Goal: Task Accomplishment & Management: Manage account settings

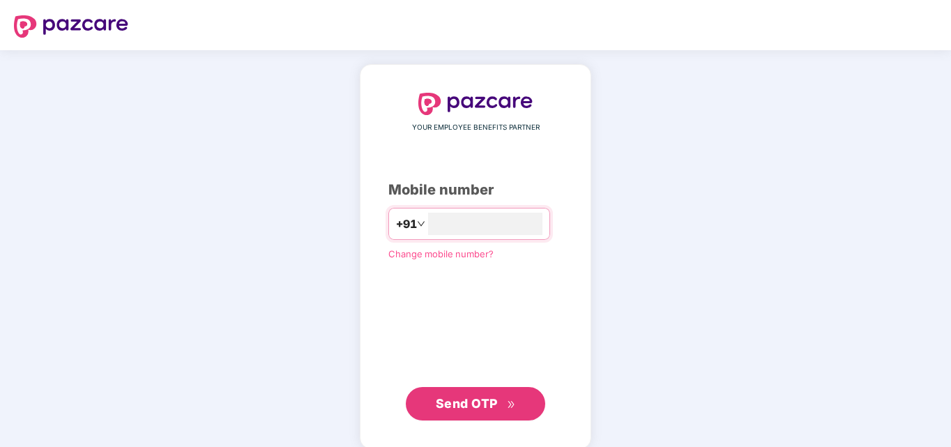
type input "**********"
click at [488, 405] on span "Send OTP" at bounding box center [467, 402] width 62 height 15
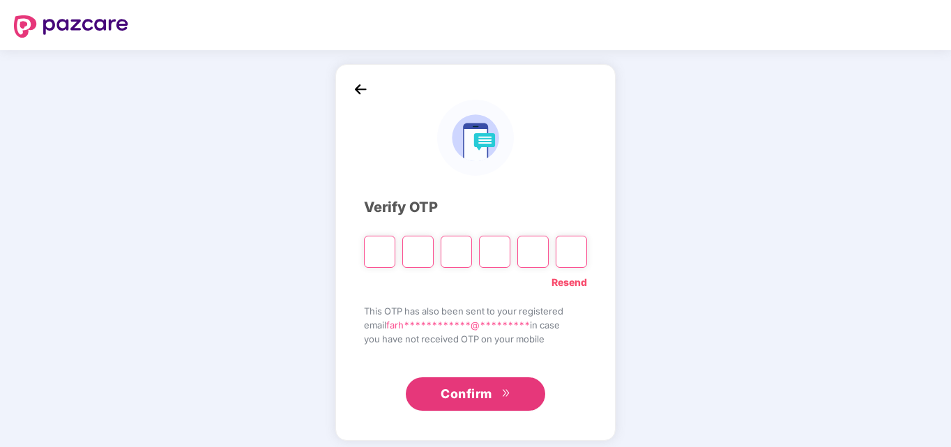
type input "*"
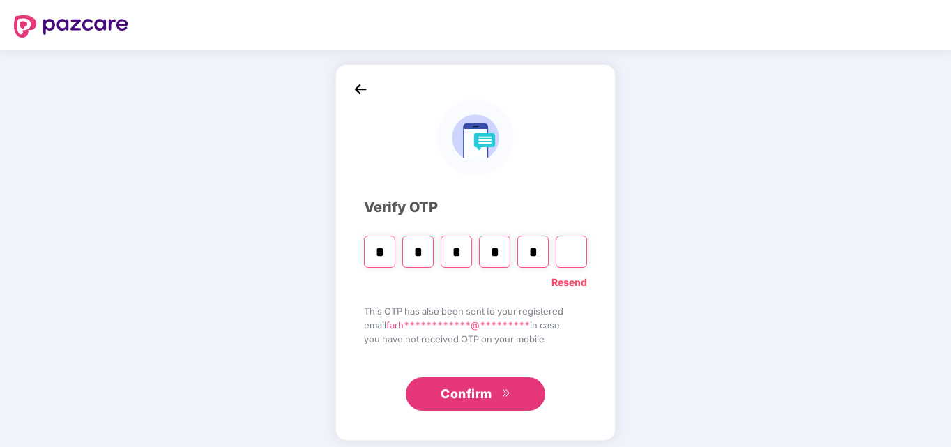
type input "*"
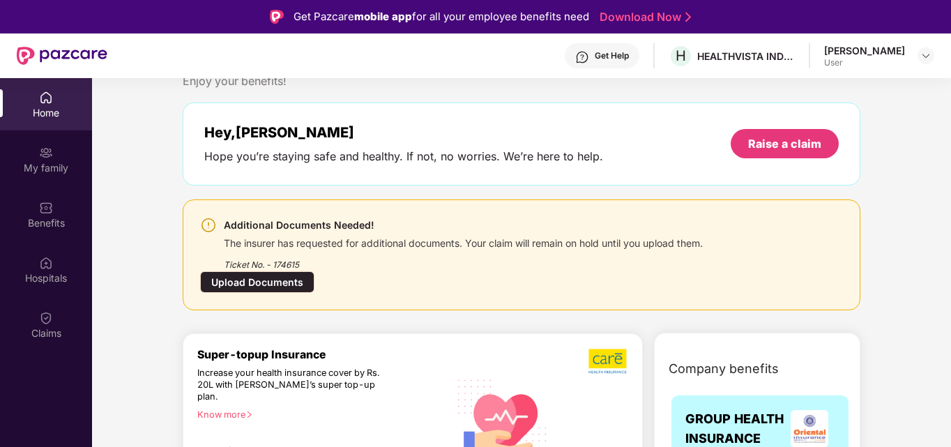
scroll to position [52, 0]
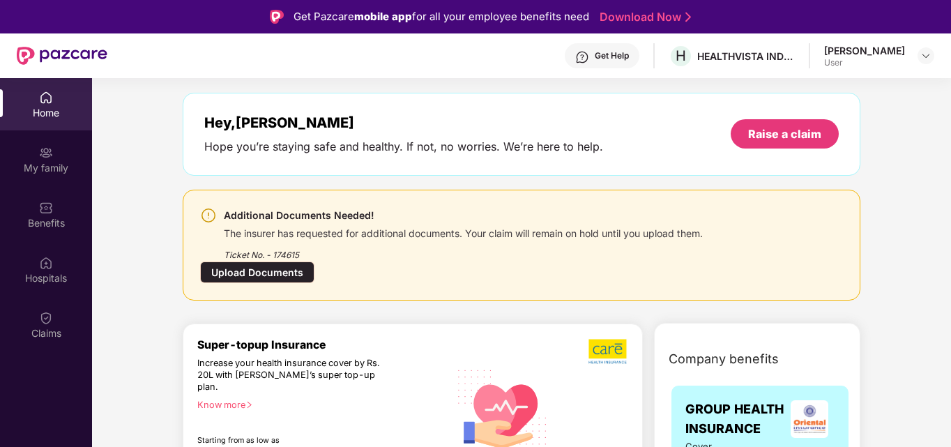
click at [280, 273] on div "Upload Documents" at bounding box center [257, 273] width 114 height 22
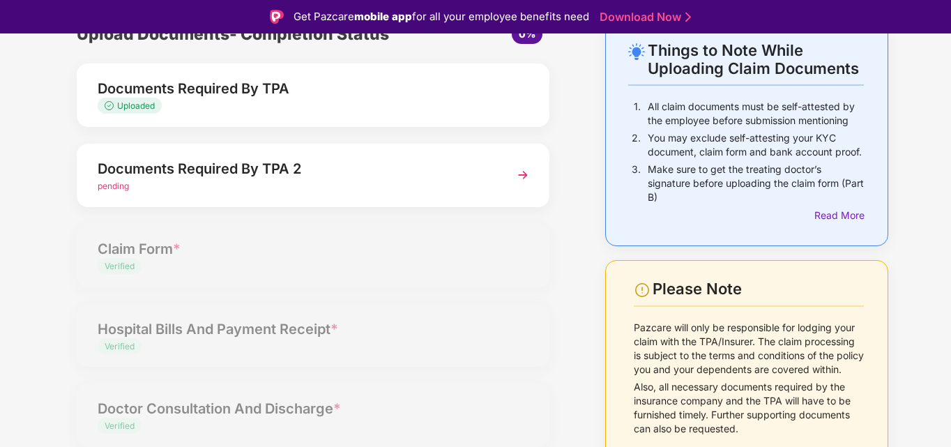
scroll to position [77, 0]
click at [520, 175] on img at bounding box center [523, 175] width 25 height 25
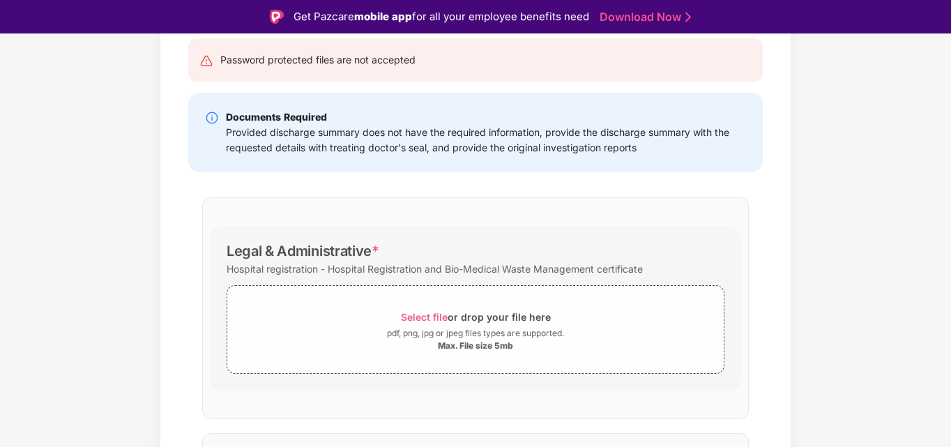
scroll to position [149, 0]
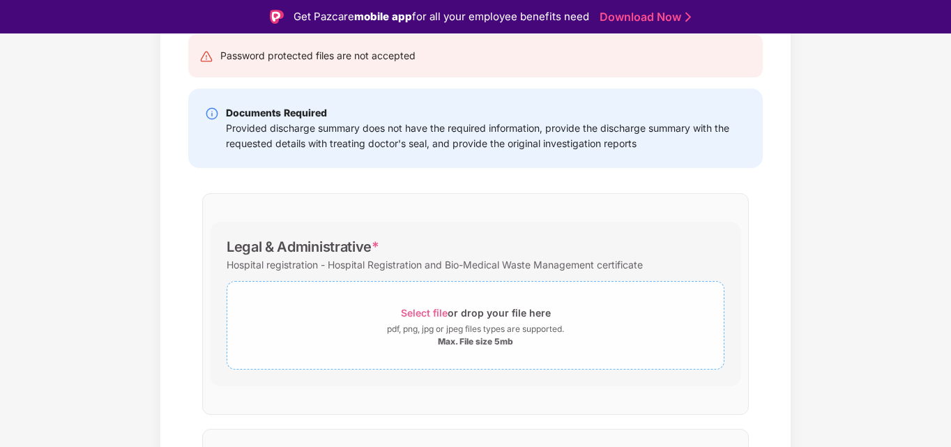
click at [503, 324] on div "pdf, png, jpg or jpeg files types are supported." at bounding box center [475, 329] width 177 height 14
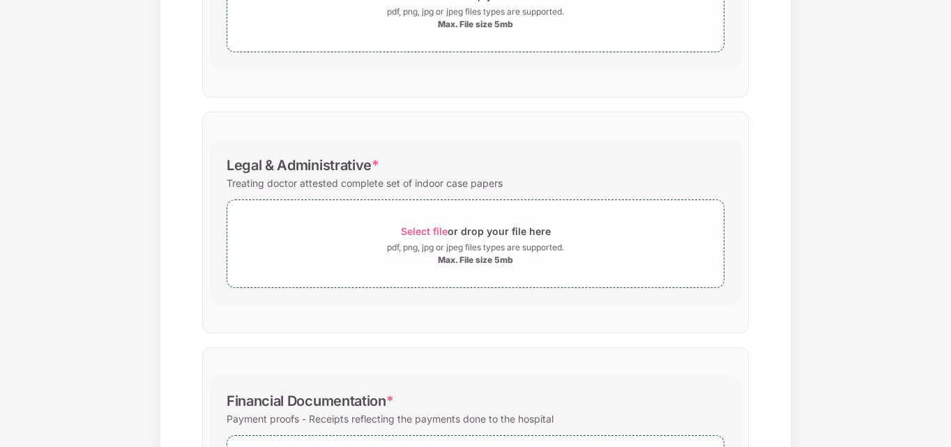
scroll to position [943, 0]
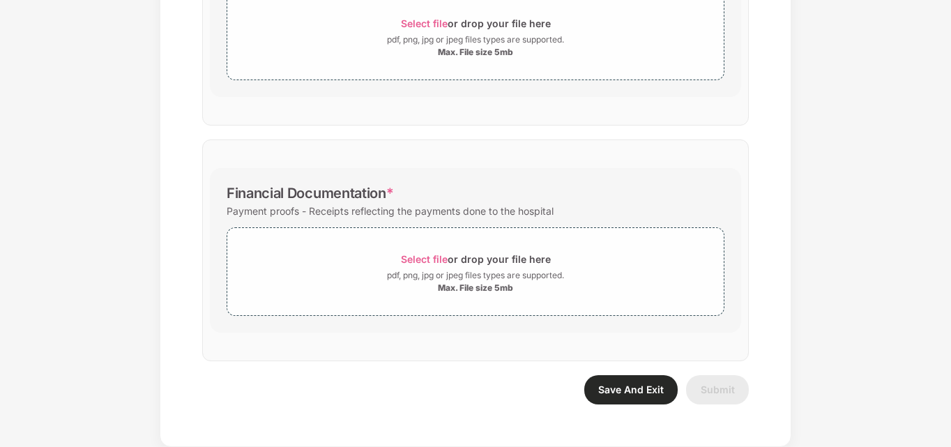
click at [604, 389] on span "Save And Exit" at bounding box center [631, 390] width 66 height 12
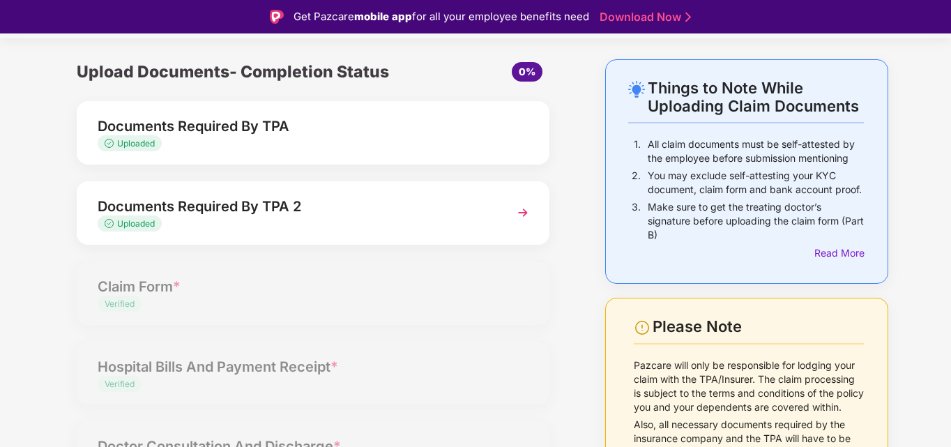
scroll to position [40, 0]
click at [142, 218] on span "Uploaded" at bounding box center [136, 223] width 38 height 10
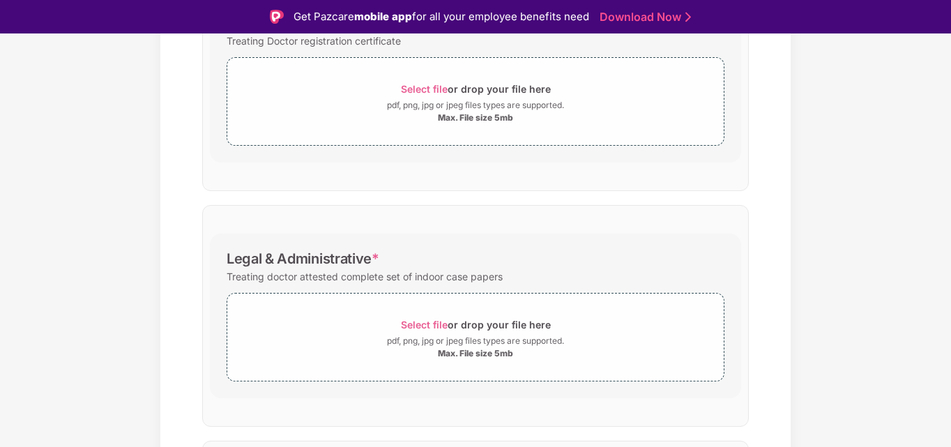
scroll to position [943, 0]
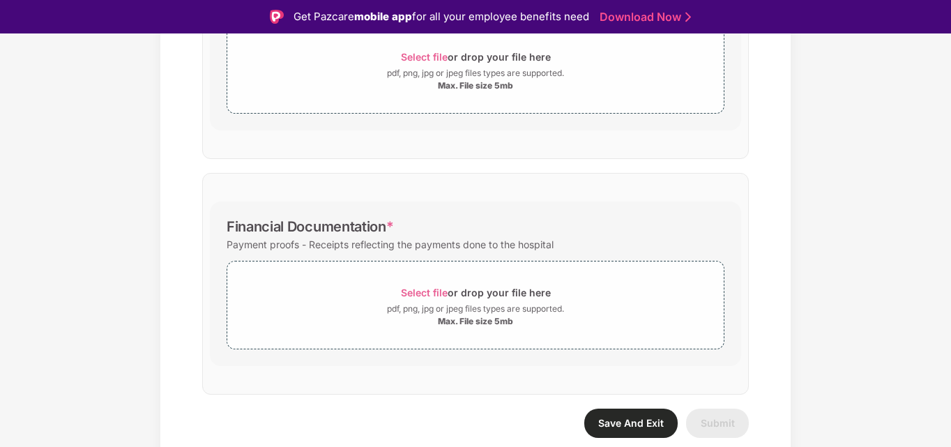
click at [610, 423] on span "Save And Exit" at bounding box center [631, 423] width 66 height 12
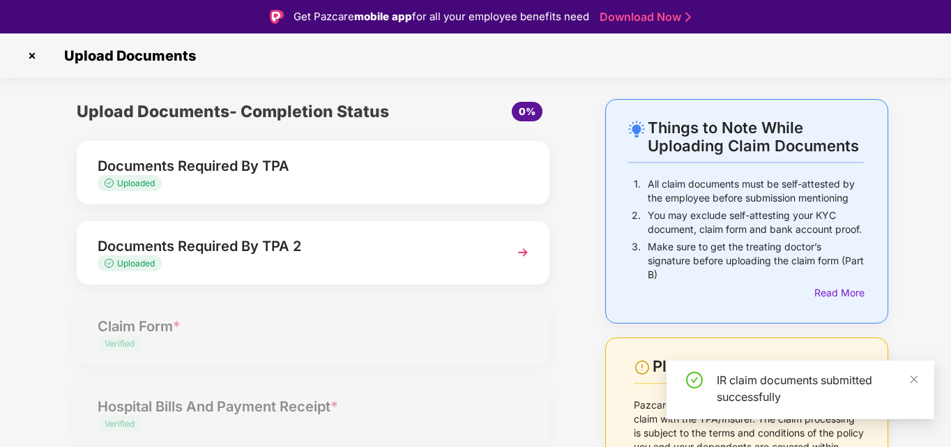
scroll to position [22, 0]
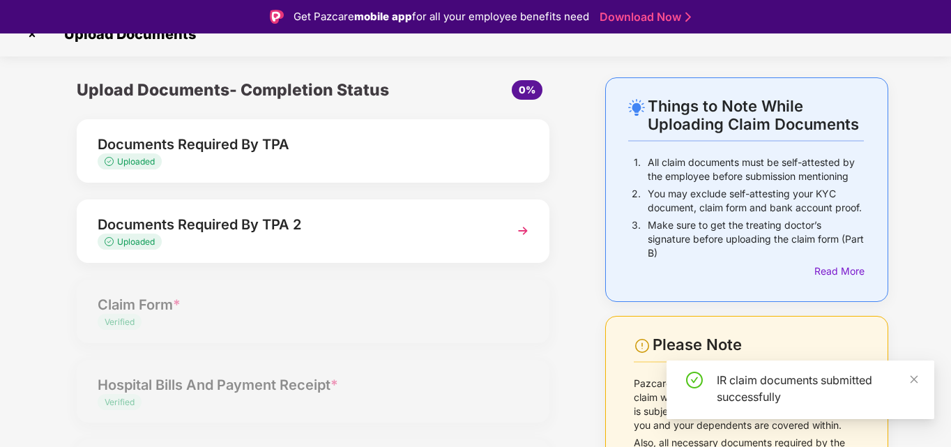
click at [155, 162] on span "Uploaded" at bounding box center [136, 161] width 38 height 10
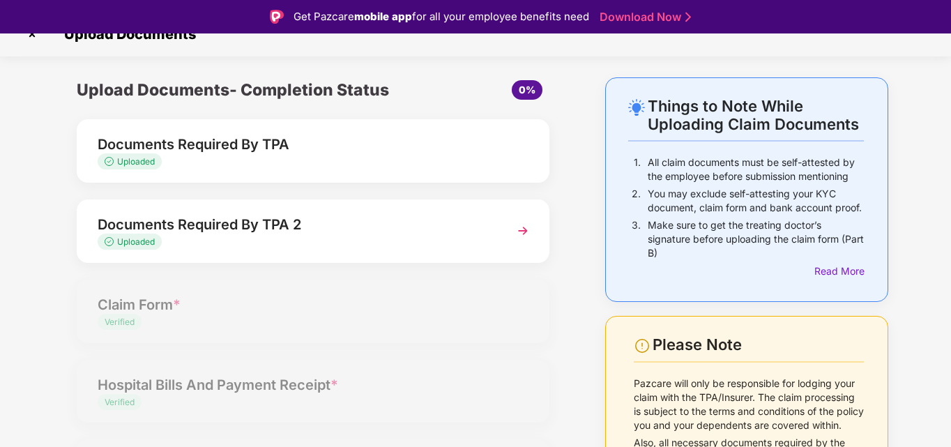
click at [135, 160] on span "Uploaded" at bounding box center [136, 161] width 38 height 10
click at [199, 152] on div "Documents Required By TPA" at bounding box center [295, 144] width 395 height 22
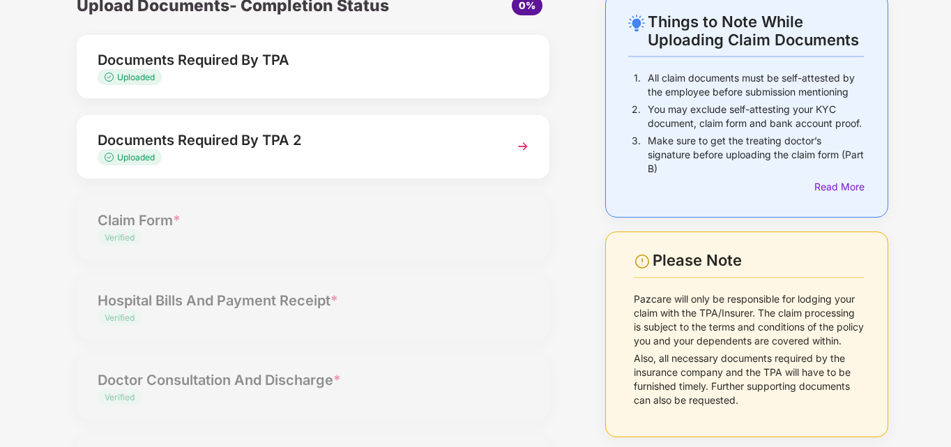
scroll to position [75, 0]
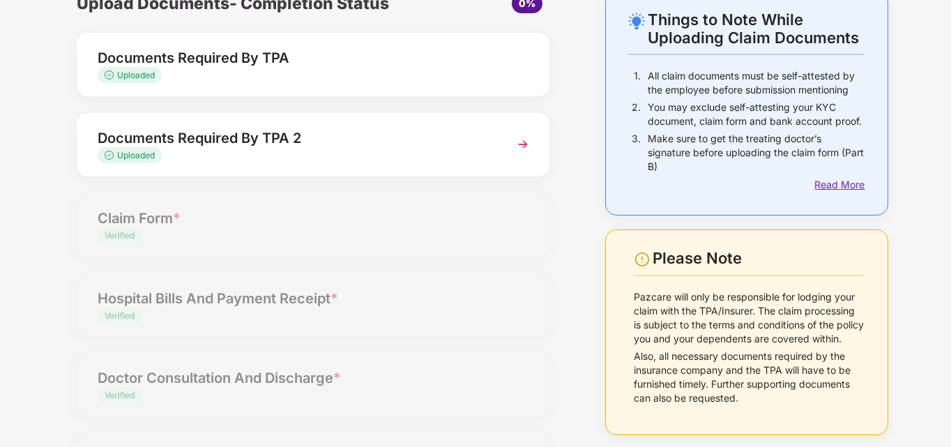
click at [841, 186] on div "Read More" at bounding box center [840, 184] width 50 height 15
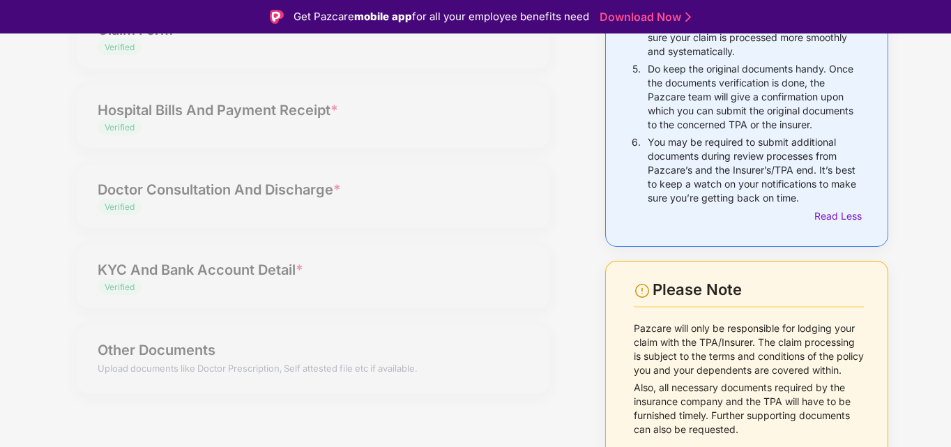
scroll to position [0, 0]
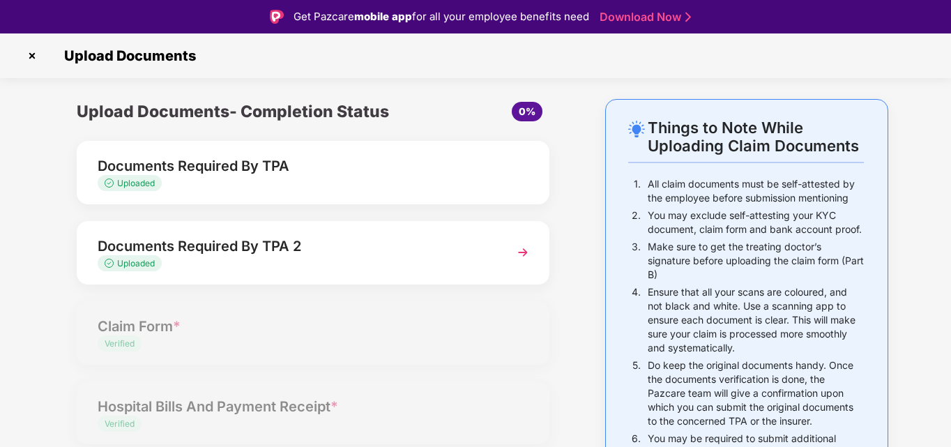
click at [32, 59] on img at bounding box center [32, 56] width 22 height 22
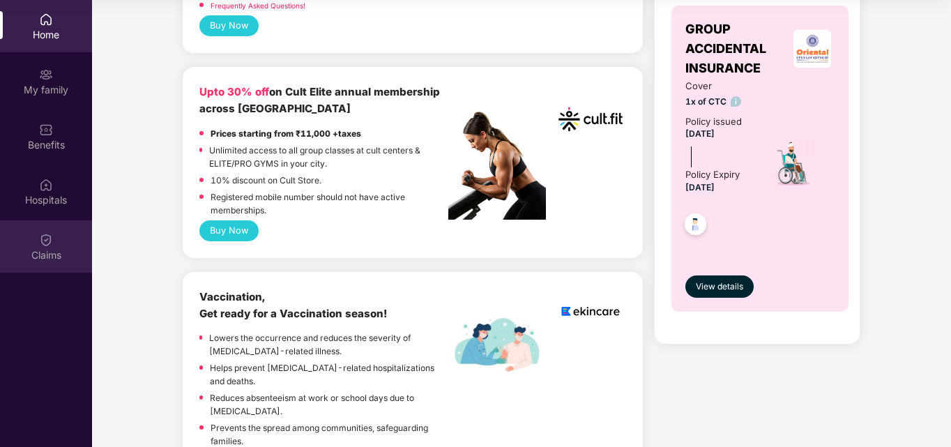
scroll to position [655, 0]
click at [37, 228] on div "Claims" at bounding box center [46, 246] width 92 height 52
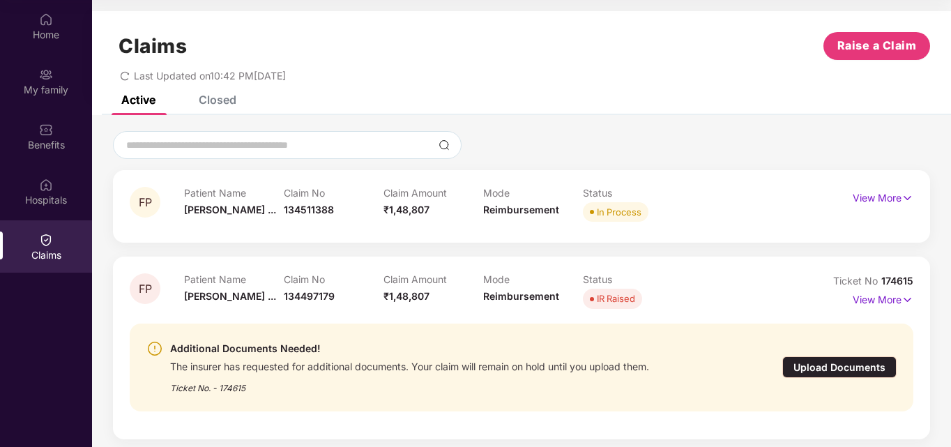
scroll to position [6, 0]
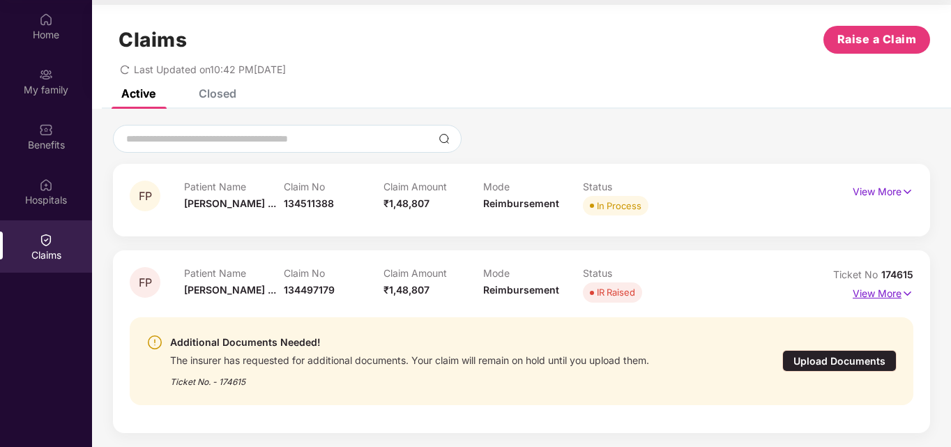
click at [890, 296] on p "View More" at bounding box center [883, 291] width 61 height 19
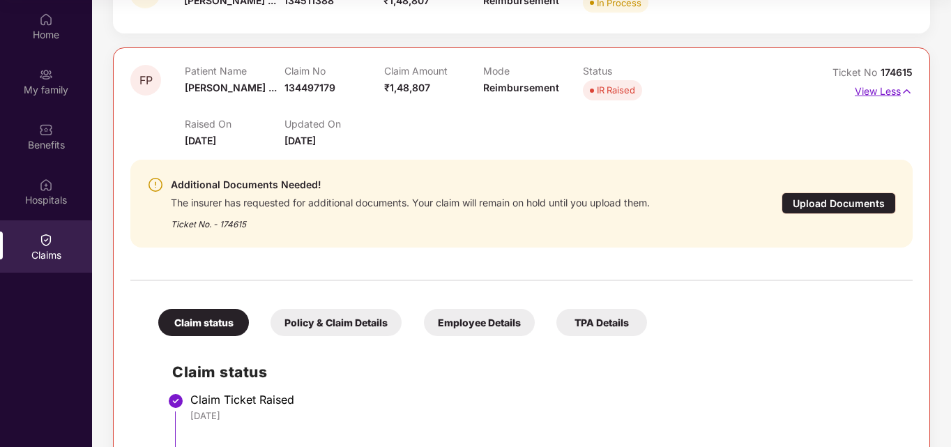
scroll to position [213, 0]
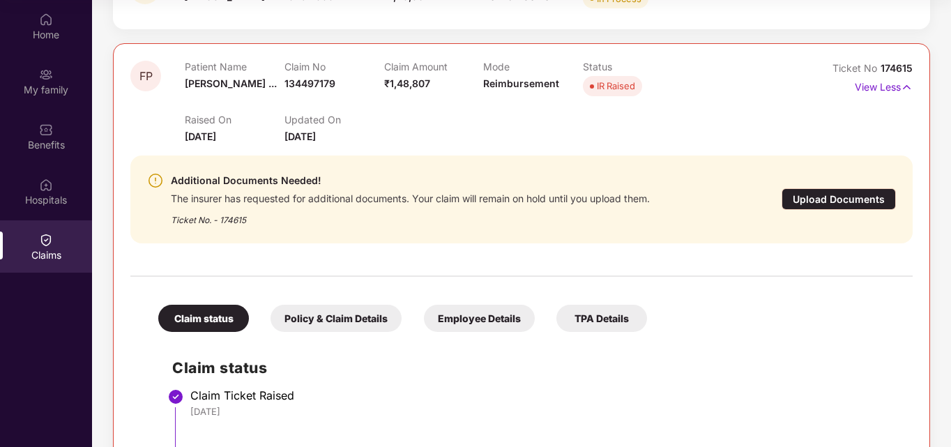
click at [854, 200] on div "Upload Documents" at bounding box center [839, 199] width 114 height 22
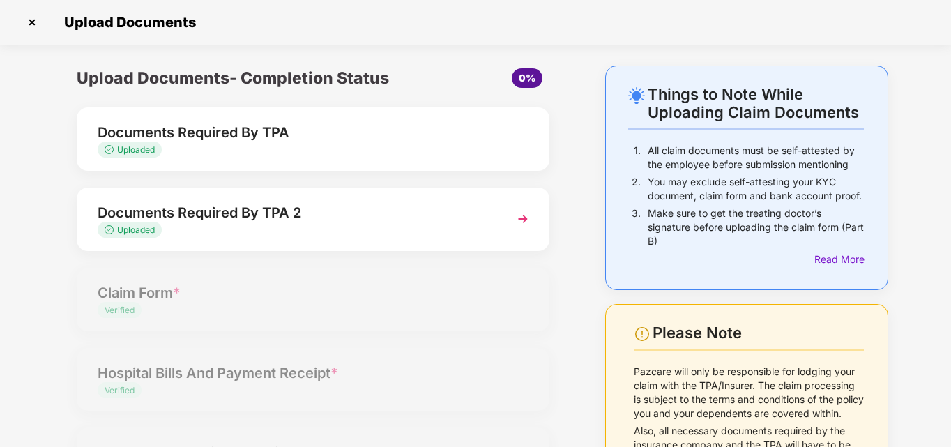
click at [33, 24] on img at bounding box center [32, 22] width 22 height 22
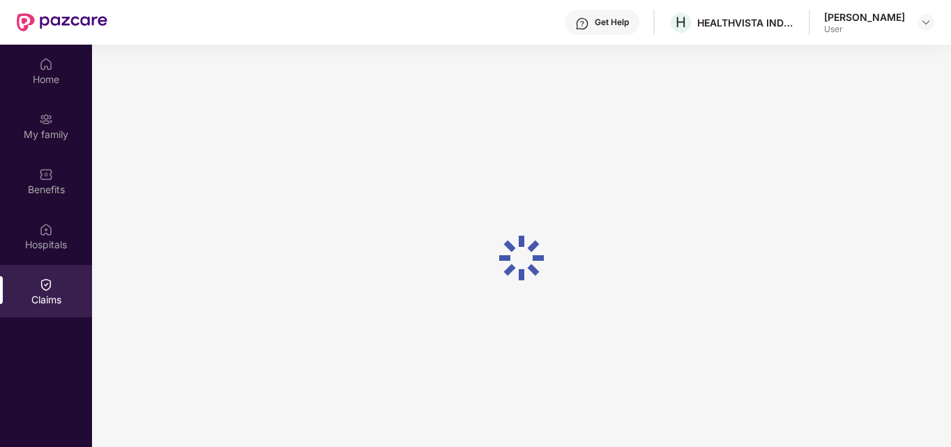
scroll to position [78, 0]
